Goal: Task Accomplishment & Management: Manage account settings

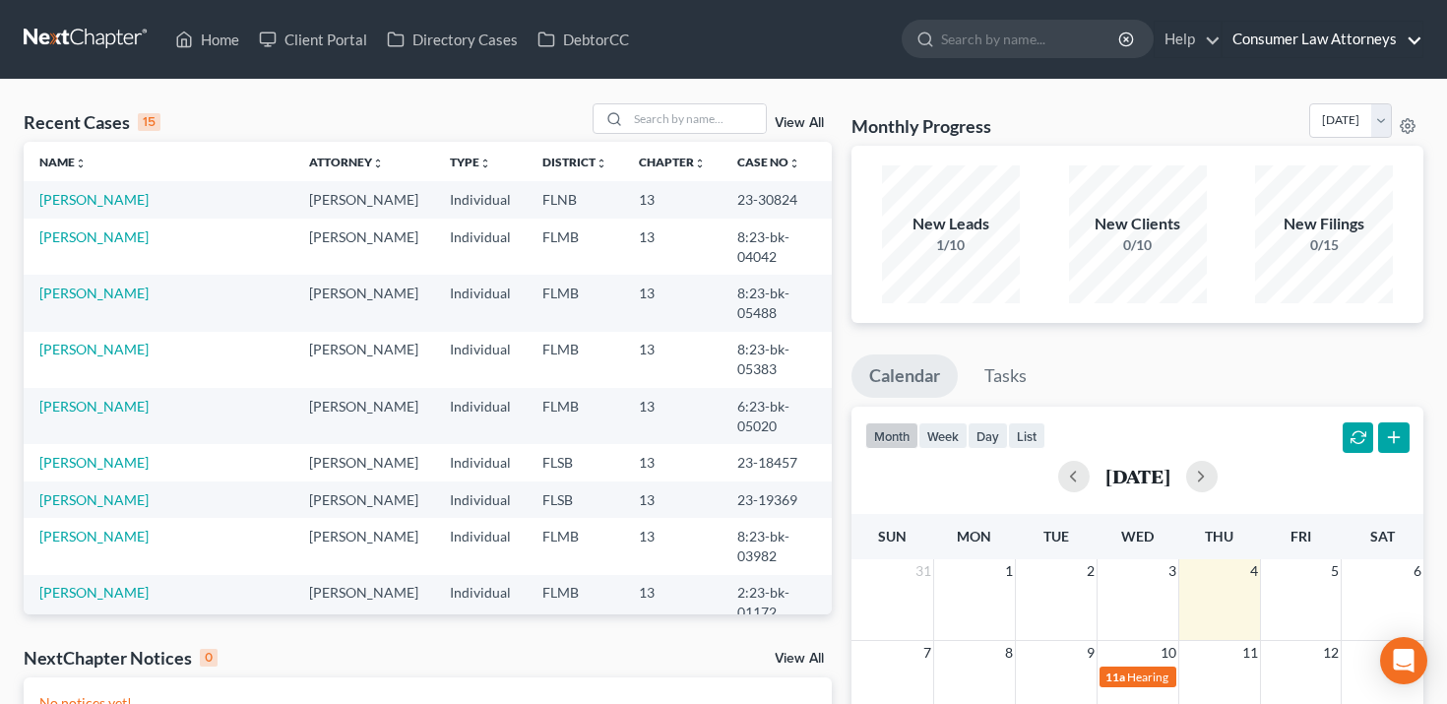
click at [1348, 45] on link "Consumer Law Attorneys" at bounding box center [1323, 39] width 200 height 35
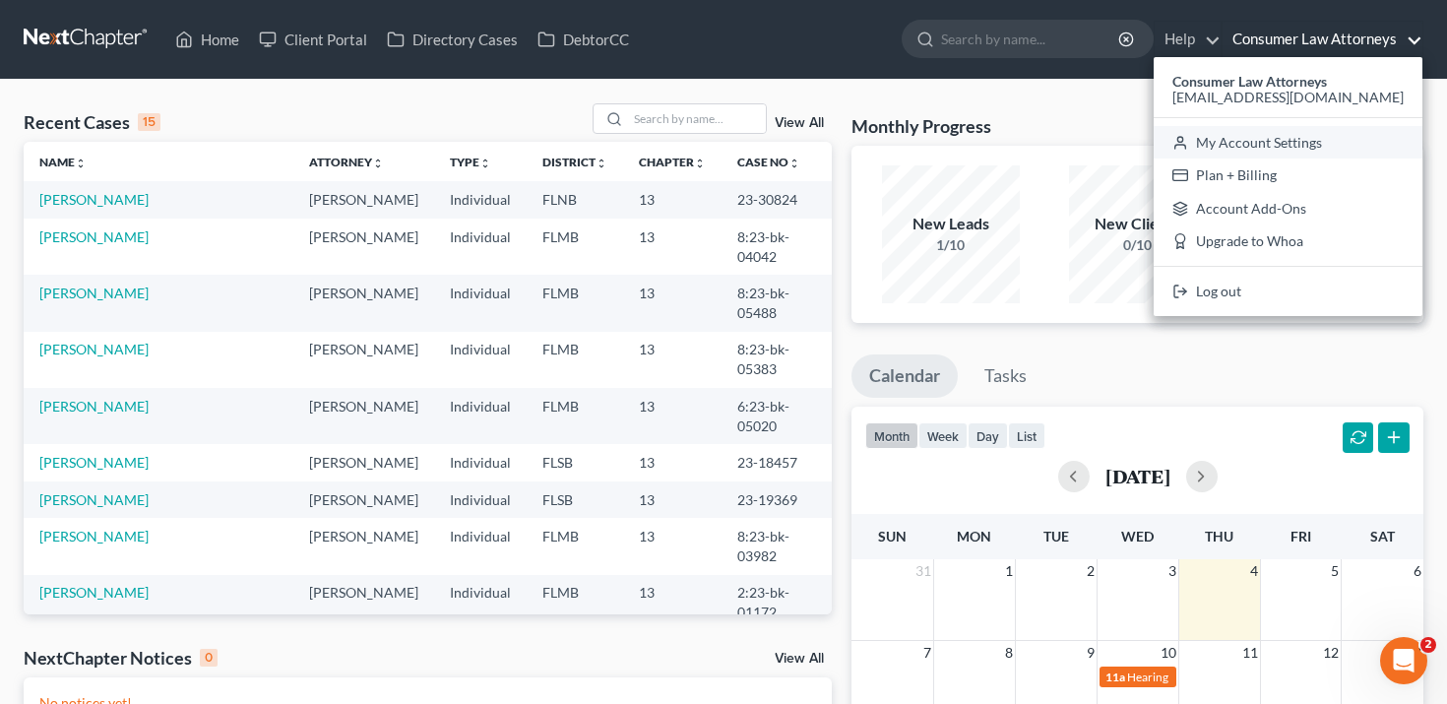
click at [1285, 140] on link "My Account Settings" at bounding box center [1288, 142] width 269 height 33
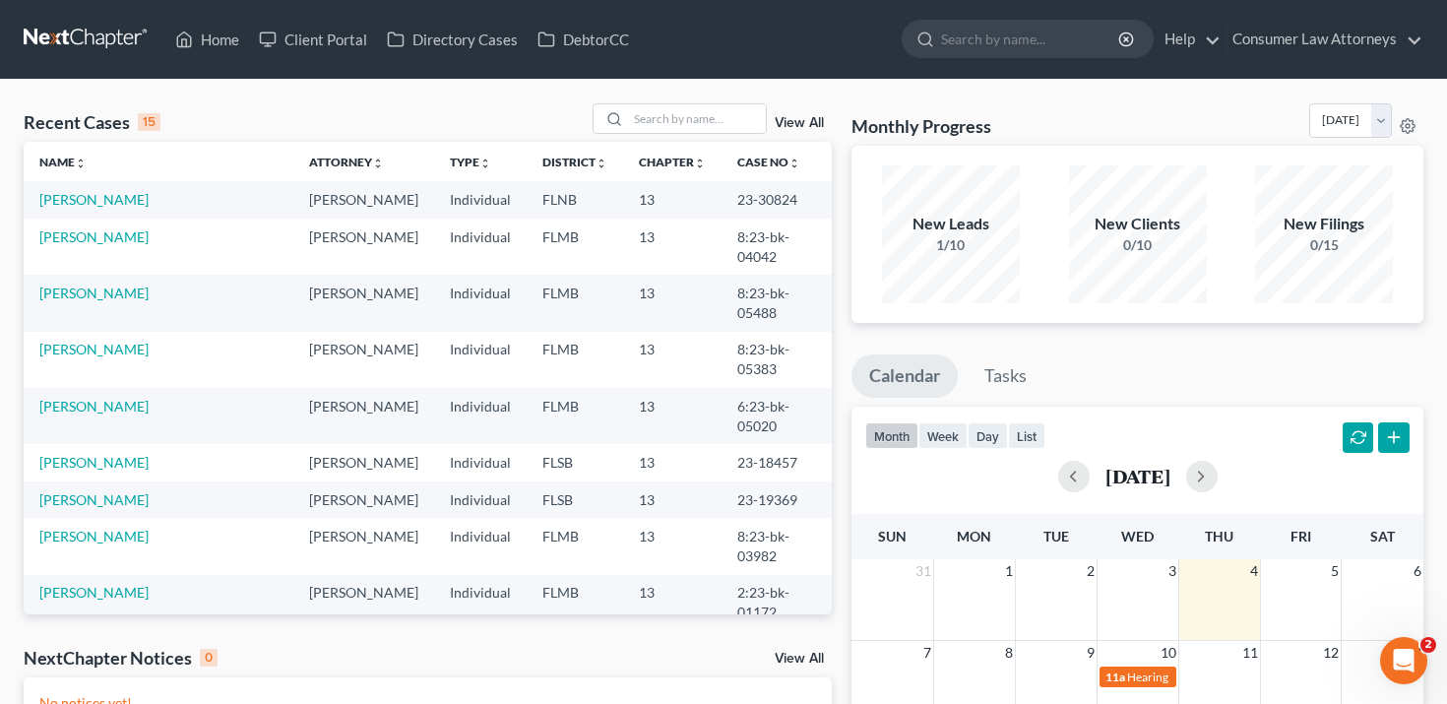
select select "24"
select select "9"
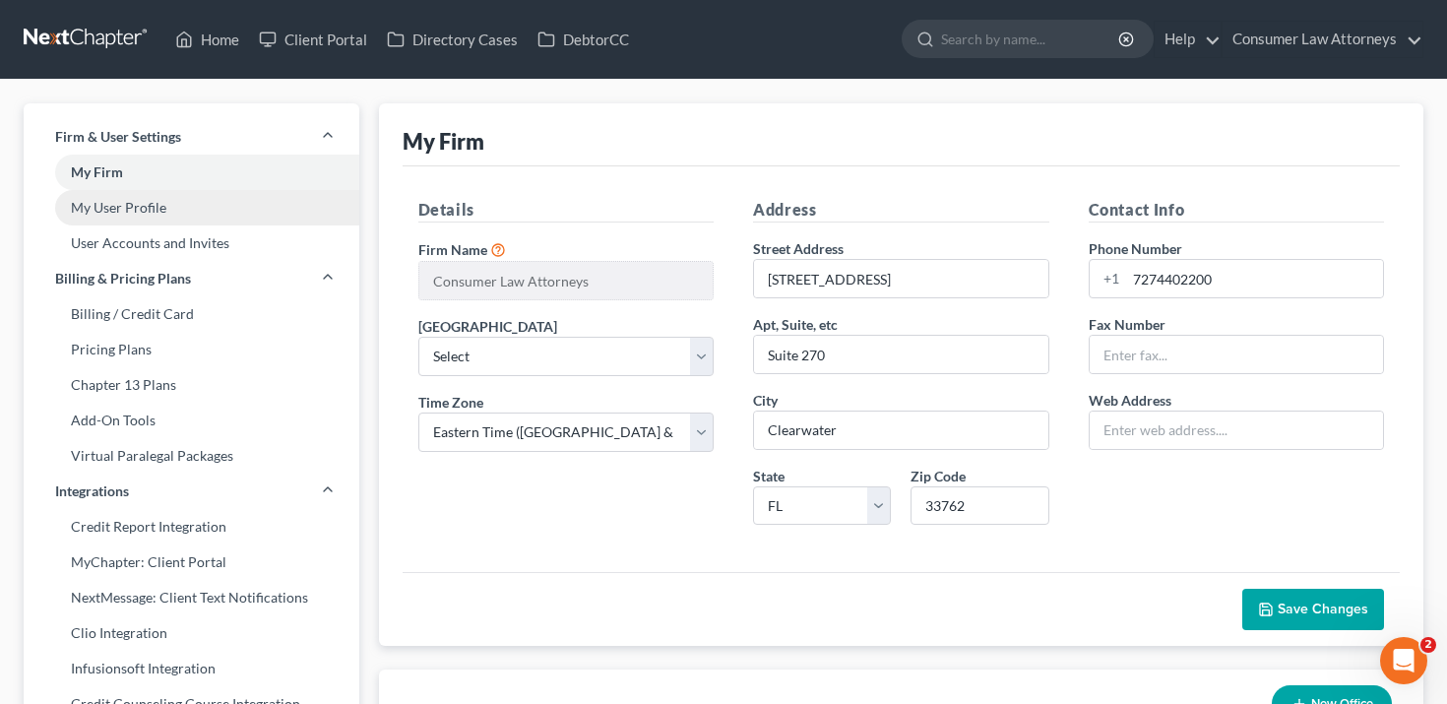
click at [138, 206] on link "My User Profile" at bounding box center [192, 207] width 336 height 35
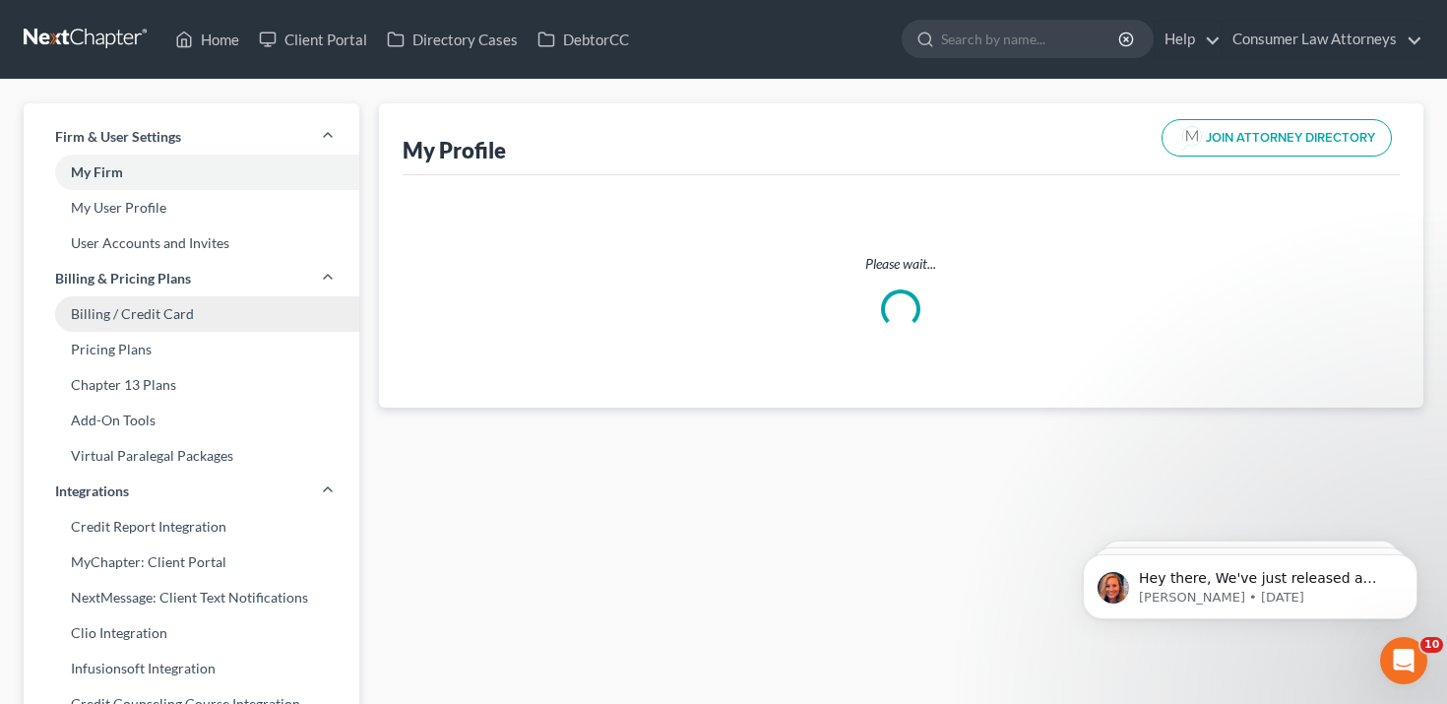
select select "9"
select select "17"
select select "attorney"
select select "1"
